Goal: Navigation & Orientation: Go to known website

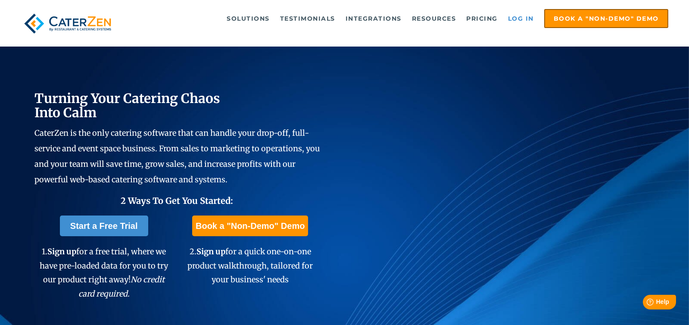
click at [530, 18] on link "Log in" at bounding box center [521, 18] width 34 height 17
click at [520, 18] on link "Log in" at bounding box center [521, 18] width 34 height 17
click at [523, 18] on link "Log in" at bounding box center [521, 18] width 34 height 17
